Goal: Navigation & Orientation: Find specific page/section

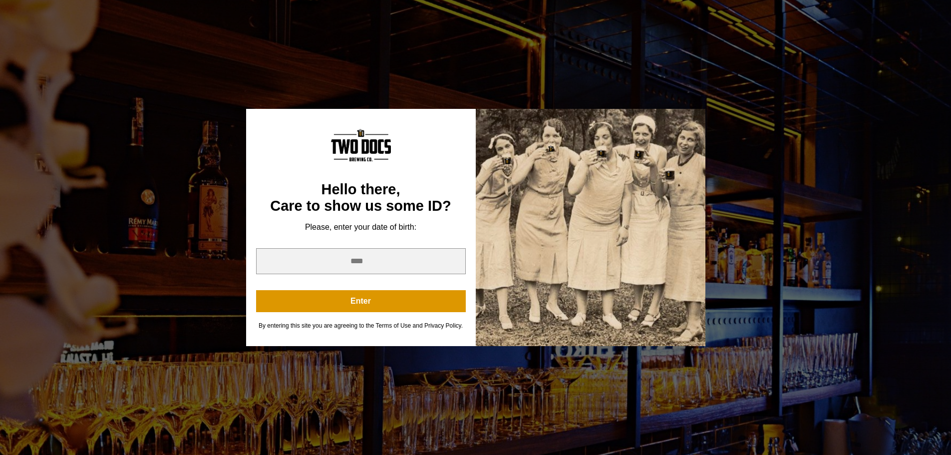
scroll to position [200, 0]
click at [388, 256] on input "year" at bounding box center [361, 261] width 210 height 26
click at [449, 261] on input "year" at bounding box center [361, 261] width 210 height 26
click at [454, 263] on input "*" at bounding box center [361, 261] width 210 height 26
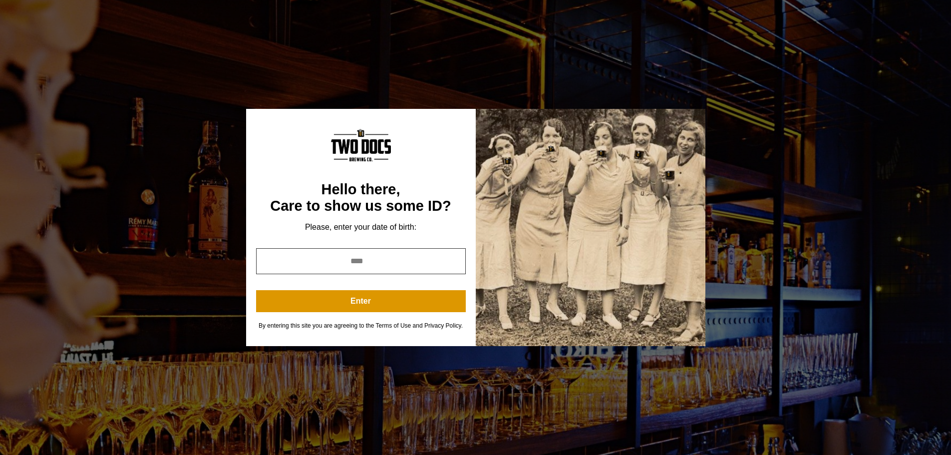
click at [454, 263] on input "*" at bounding box center [361, 261] width 210 height 26
click at [385, 260] on input "*" at bounding box center [361, 261] width 210 height 26
click at [356, 262] on input "*" at bounding box center [361, 261] width 210 height 26
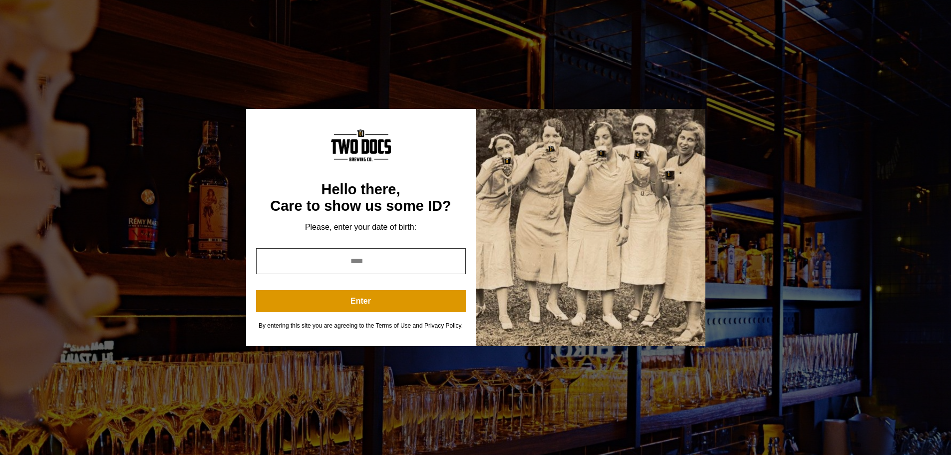
click at [356, 262] on input "*" at bounding box center [361, 261] width 210 height 26
click at [453, 260] on input "**" at bounding box center [361, 261] width 210 height 26
click at [357, 265] on input "**" at bounding box center [361, 261] width 210 height 26
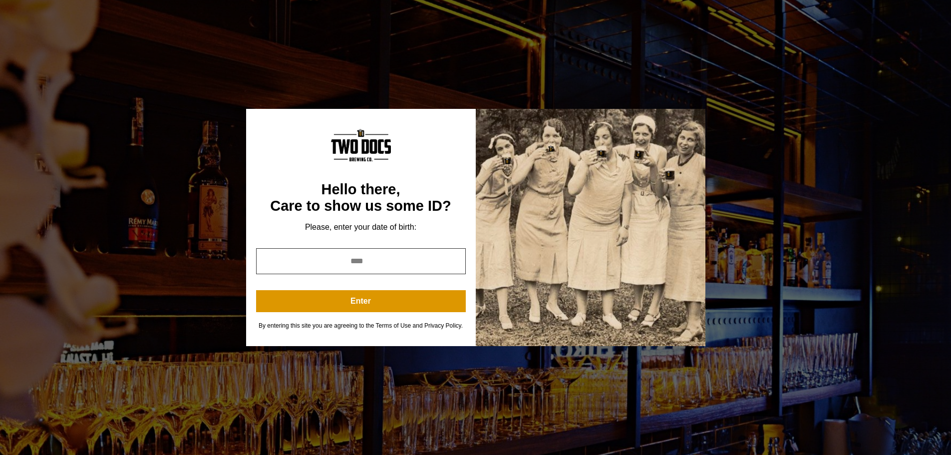
type input "*"
type input "****"
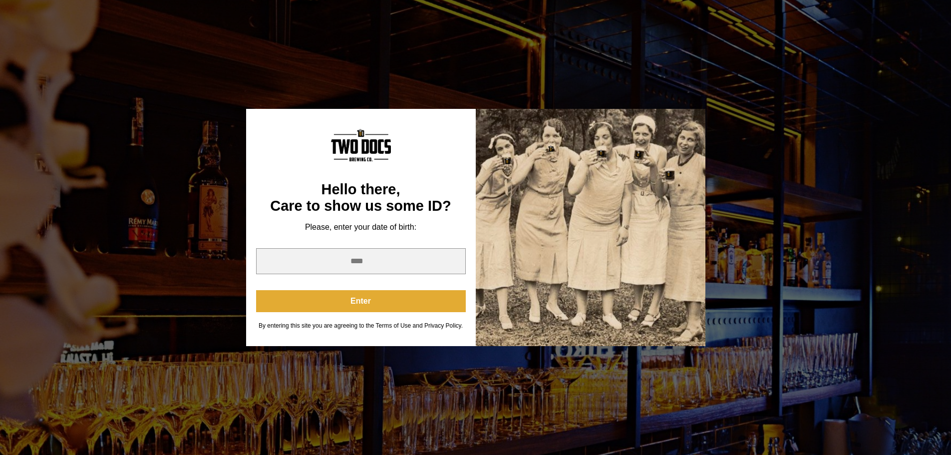
click at [388, 293] on button "Enter" at bounding box center [361, 301] width 210 height 22
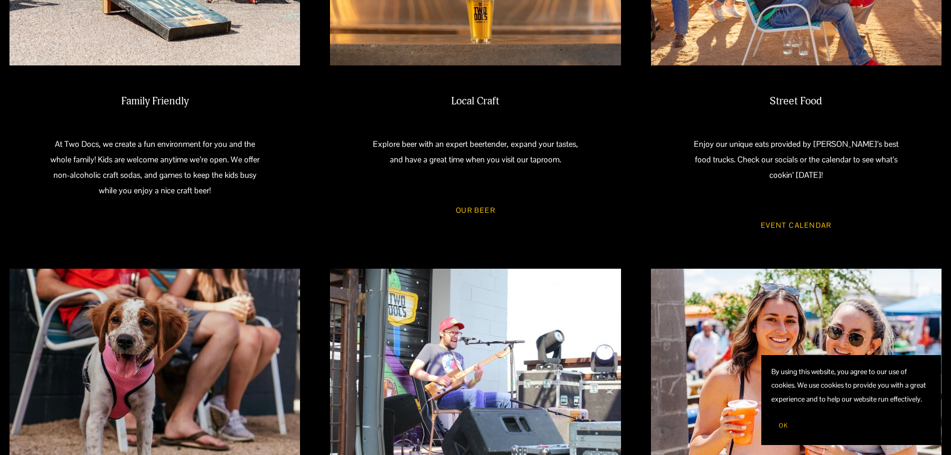
scroll to position [649, 0]
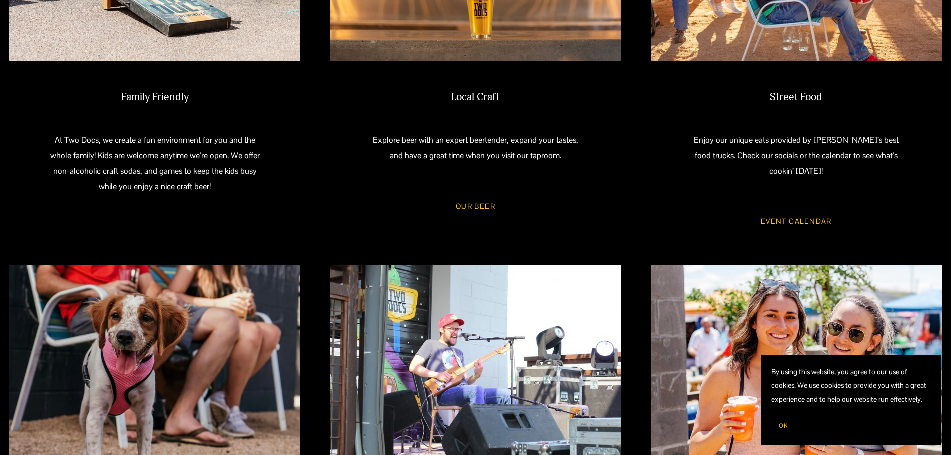
click at [488, 211] on link "Our Beer" at bounding box center [476, 206] width 68 height 26
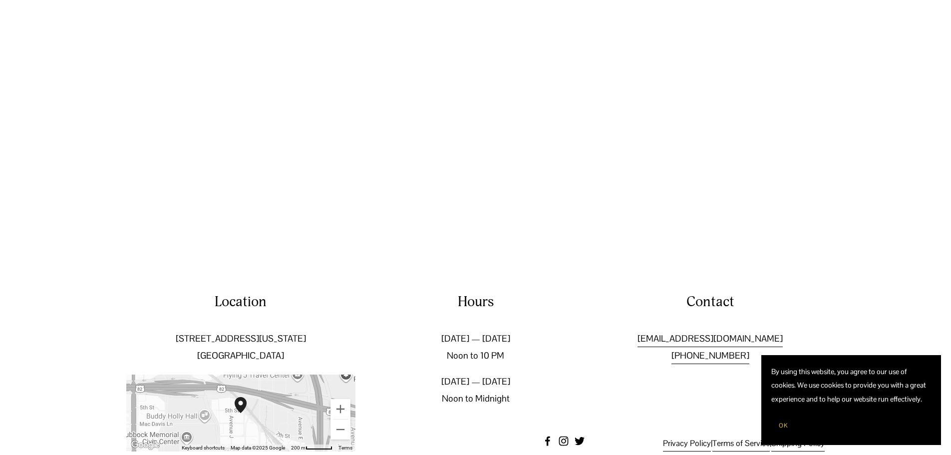
scroll to position [1703, 0]
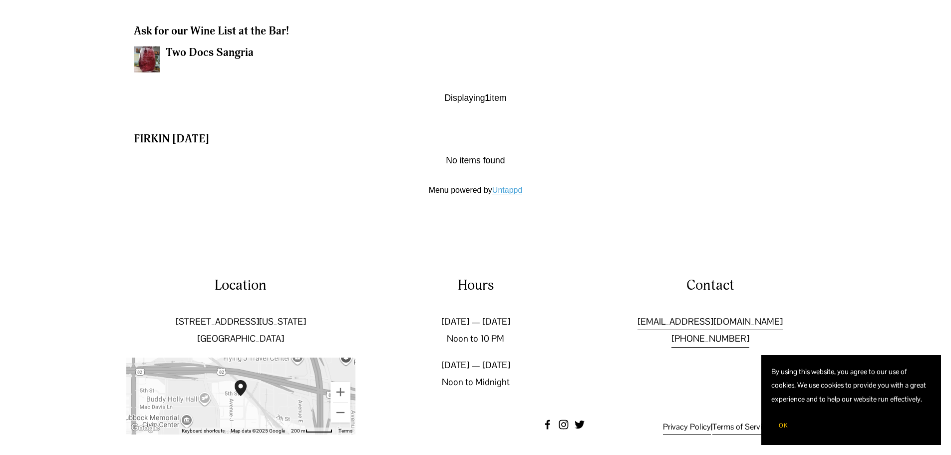
scroll to position [1328, 0]
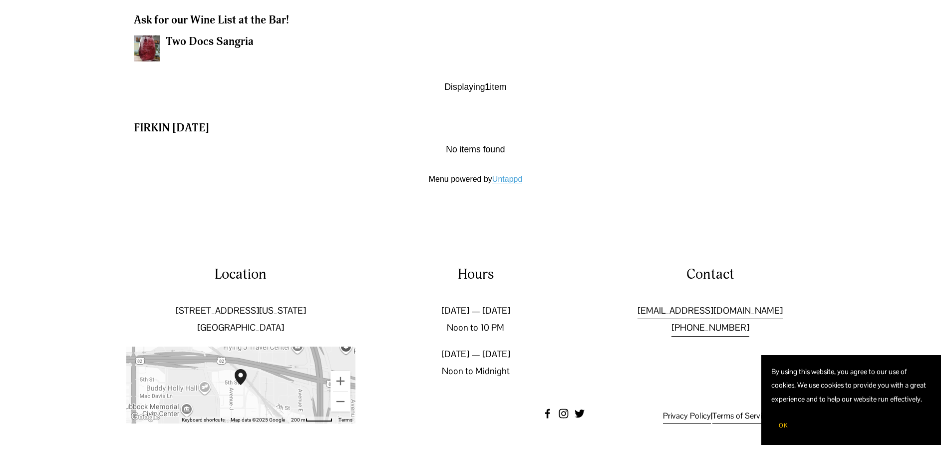
click at [772, 422] on button "OK" at bounding box center [784, 425] width 24 height 19
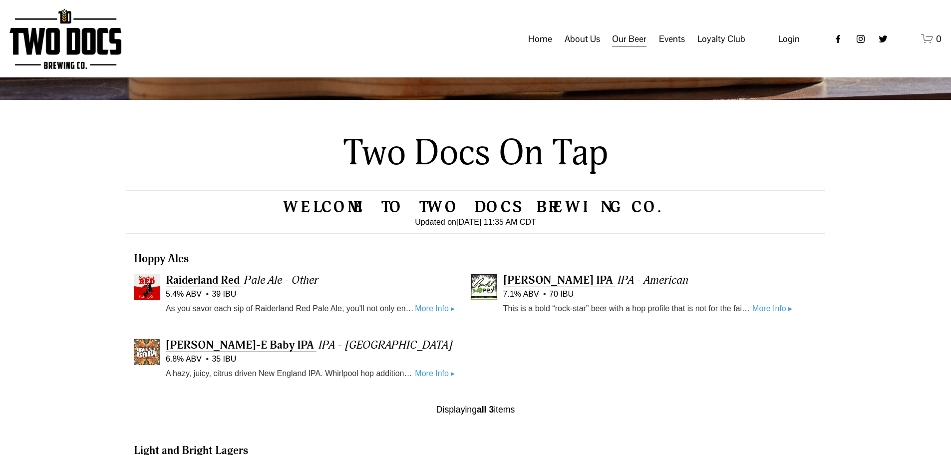
scroll to position [179, 0]
